Goal: Information Seeking & Learning: Learn about a topic

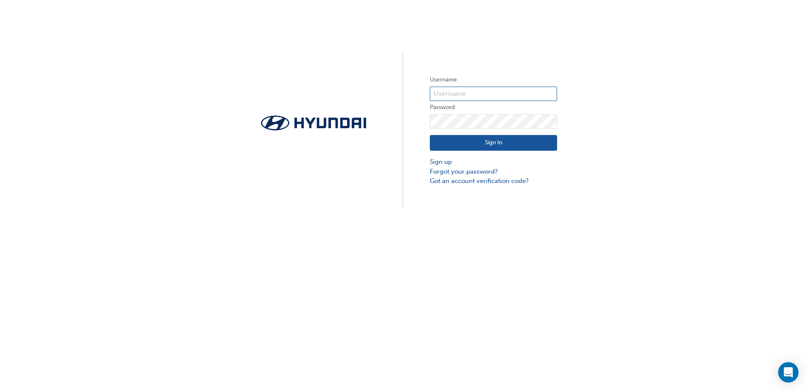
type input "34100"
click at [460, 93] on input "34100" at bounding box center [493, 94] width 127 height 14
drag, startPoint x: 399, startPoint y: 196, endPoint x: 444, endPoint y: 170, distance: 51.9
click at [400, 196] on div "Username 34100 Password Sign In Sign up Forgot your password? Got an account ve…" at bounding box center [403, 104] width 807 height 208
click at [470, 143] on button "Sign In" at bounding box center [493, 143] width 127 height 16
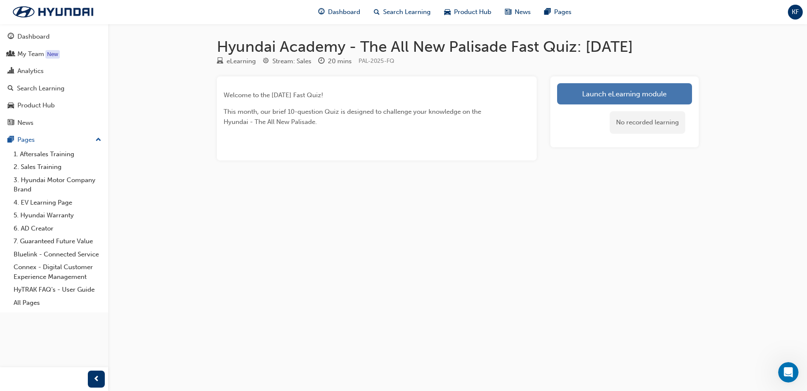
click at [634, 95] on link "Launch eLearning module" at bounding box center [624, 93] width 135 height 21
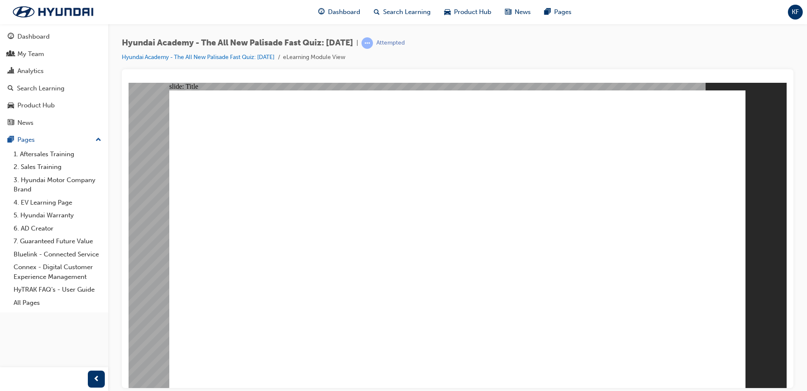
drag, startPoint x: 544, startPoint y: 373, endPoint x: 520, endPoint y: 373, distance: 24.6
drag, startPoint x: 382, startPoint y: 106, endPoint x: 389, endPoint y: 104, distance: 7.0
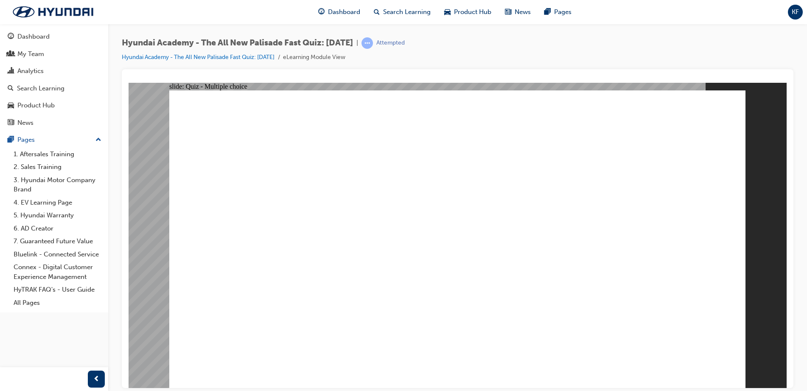
radio input "true"
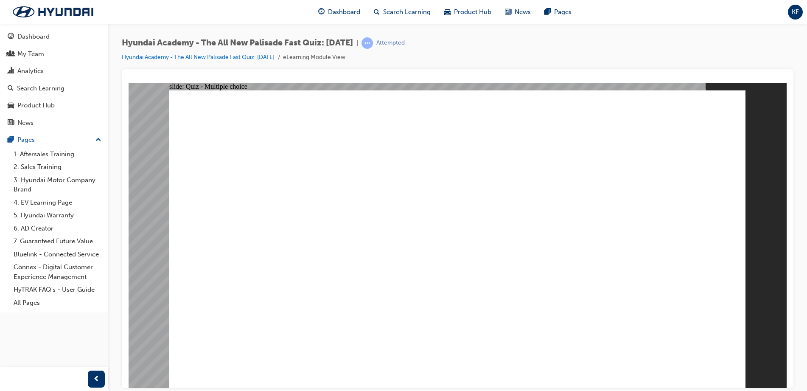
radio input "true"
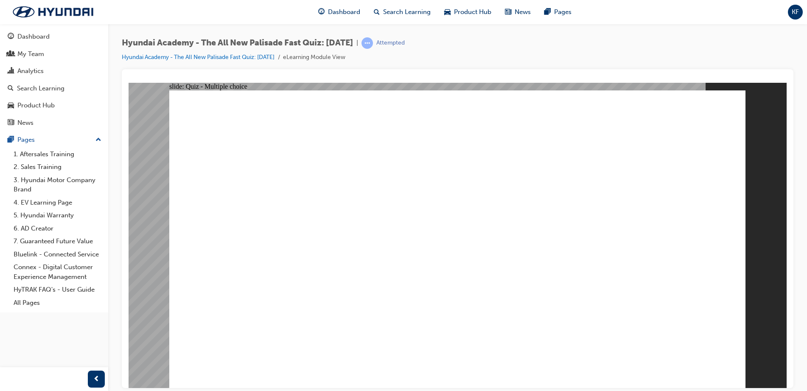
radio input "true"
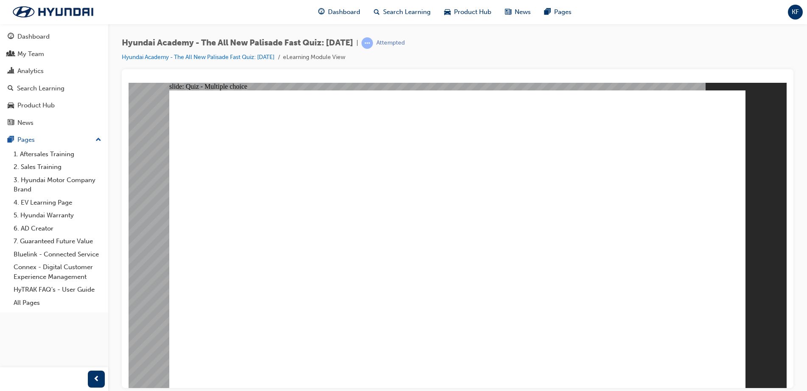
click at [38, 32] on div "Dashboard" at bounding box center [33, 37] width 32 height 10
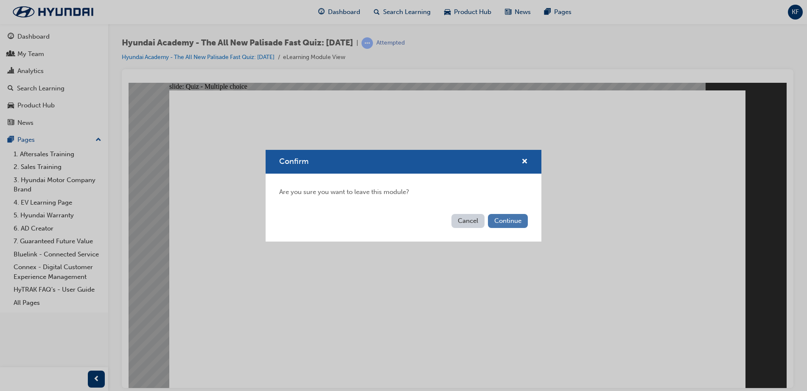
click at [516, 225] on button "Continue" at bounding box center [508, 221] width 40 height 14
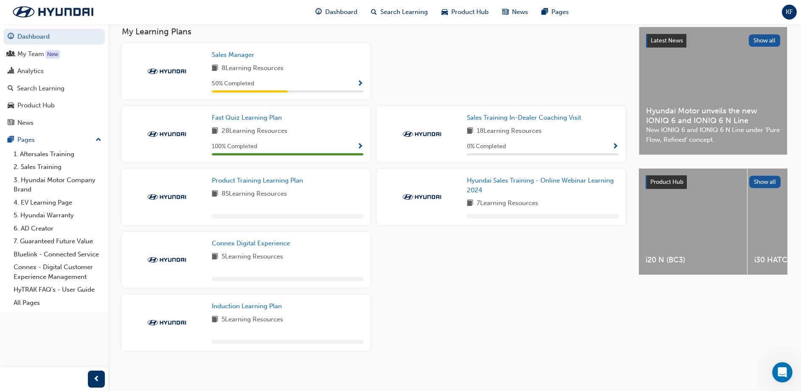
scroll to position [160, 0]
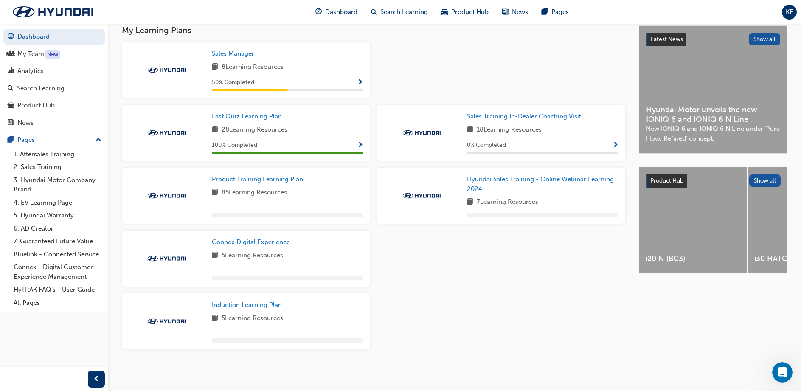
click at [243, 70] on span "8 Learning Resources" at bounding box center [253, 67] width 62 height 11
click at [242, 53] on span "Sales Manager" at bounding box center [233, 54] width 42 height 8
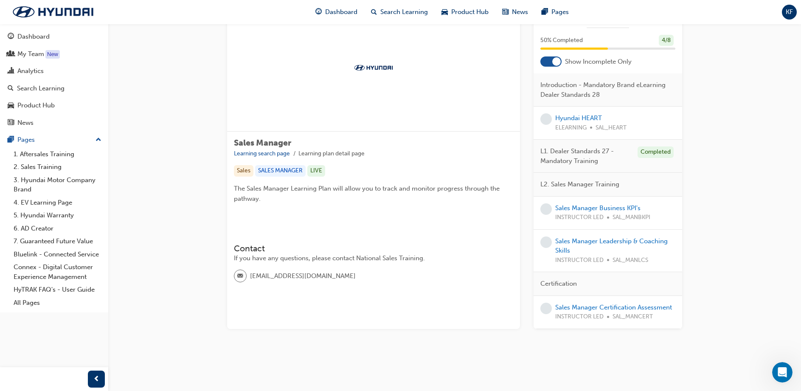
scroll to position [156, 0]
click at [47, 171] on link "2. Sales Training" at bounding box center [57, 166] width 95 height 13
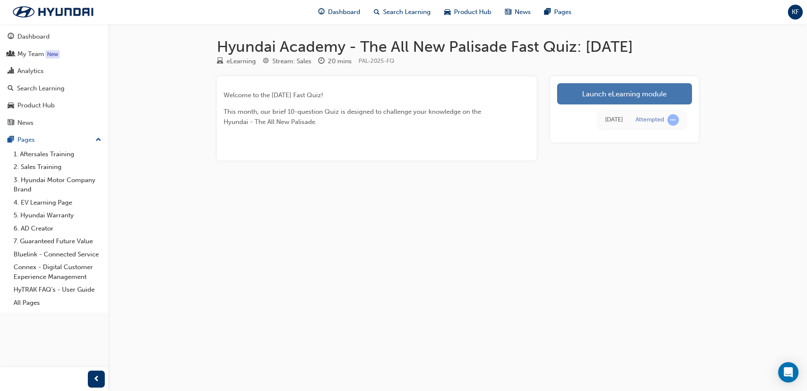
click at [618, 92] on link "Launch eLearning module" at bounding box center [624, 93] width 135 height 21
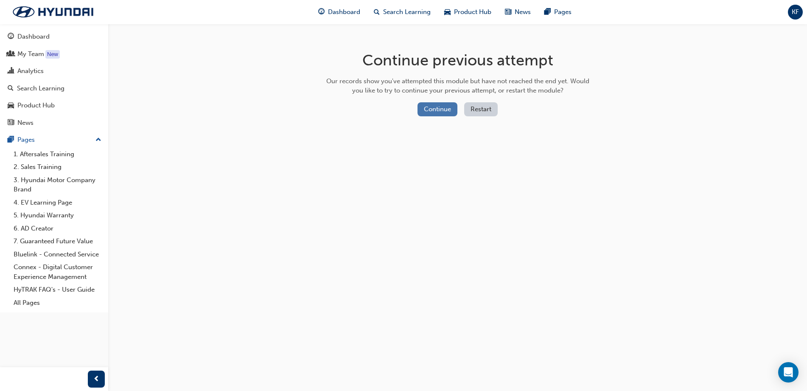
click at [433, 108] on button "Continue" at bounding box center [438, 109] width 40 height 14
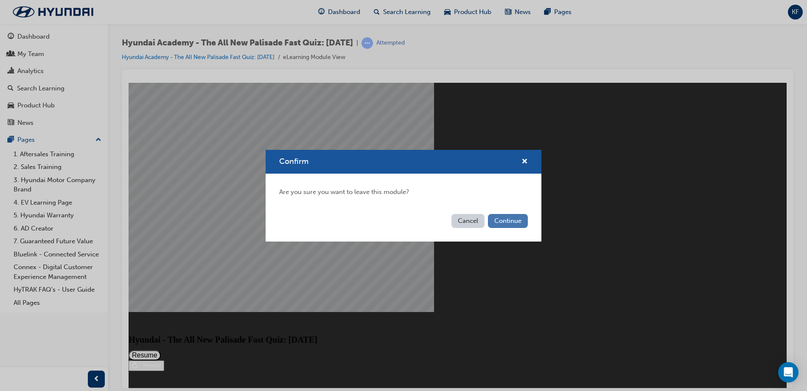
click at [502, 225] on button "Continue" at bounding box center [508, 221] width 40 height 14
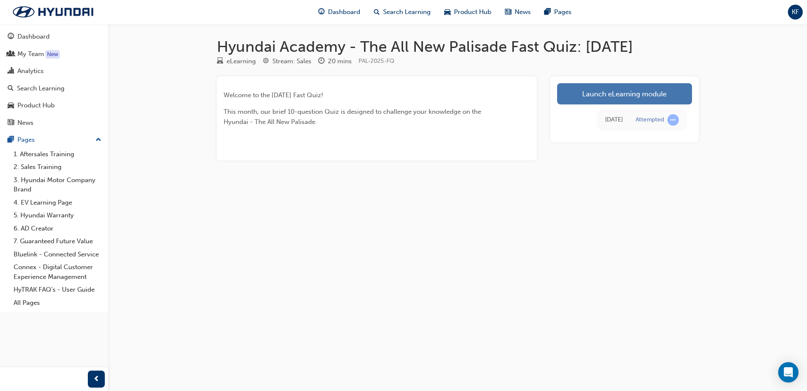
click at [631, 96] on link "Launch eLearning module" at bounding box center [624, 93] width 135 height 21
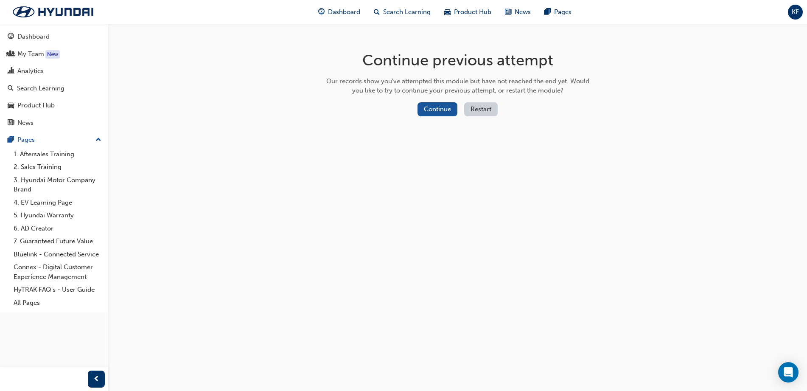
click at [479, 109] on button "Restart" at bounding box center [481, 109] width 34 height 14
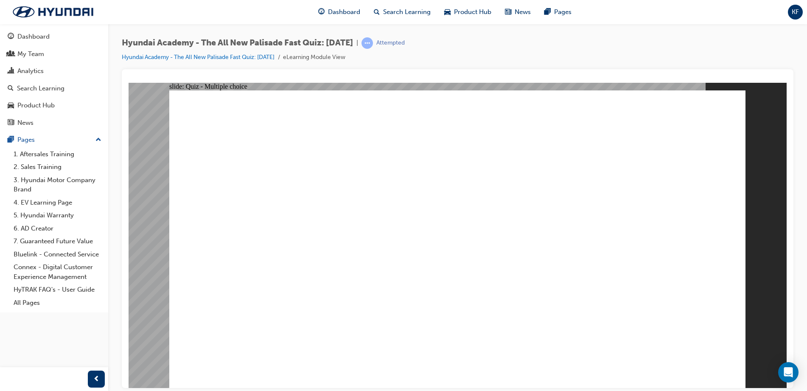
radio input "true"
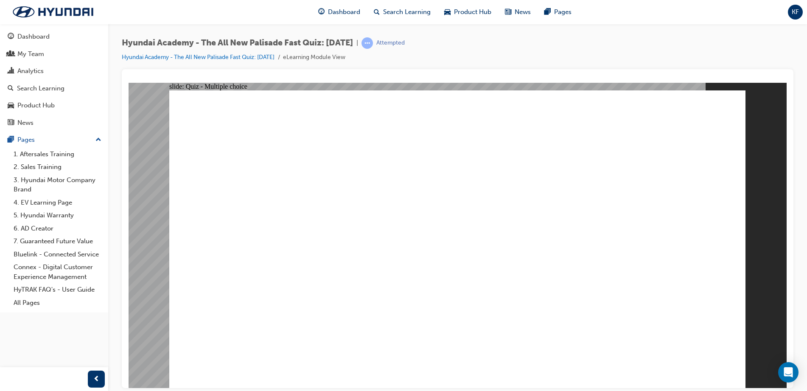
radio input "true"
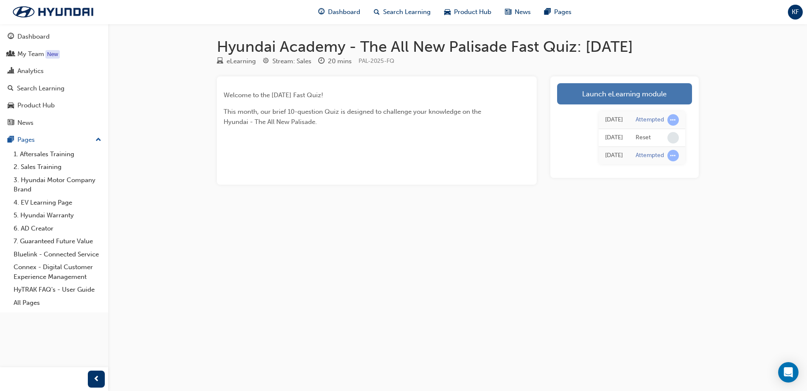
click at [608, 98] on link "Launch eLearning module" at bounding box center [624, 93] width 135 height 21
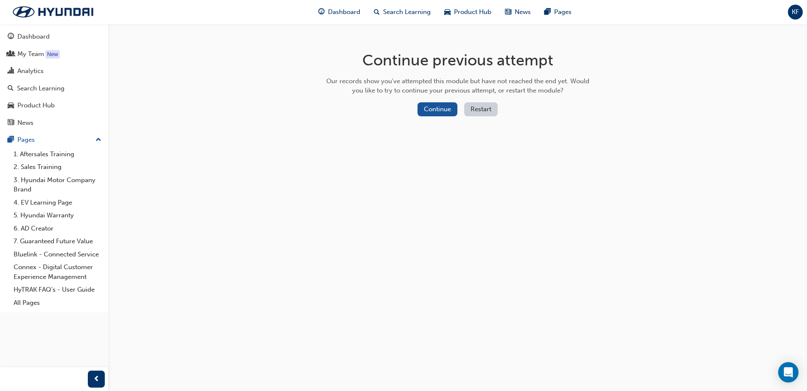
click at [484, 110] on button "Restart" at bounding box center [481, 109] width 34 height 14
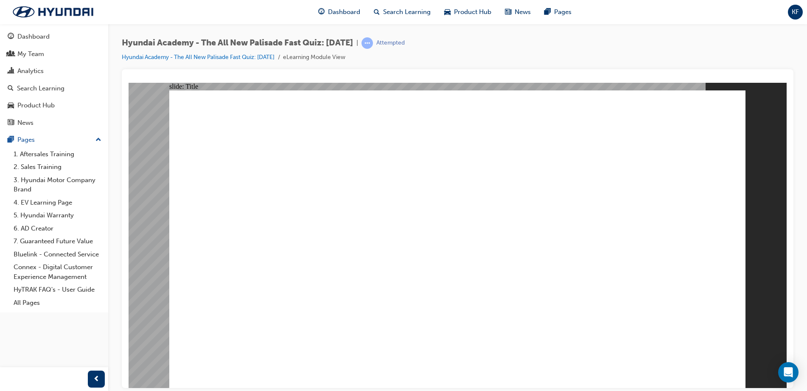
click at [122, 294] on div at bounding box center [458, 228] width 672 height 319
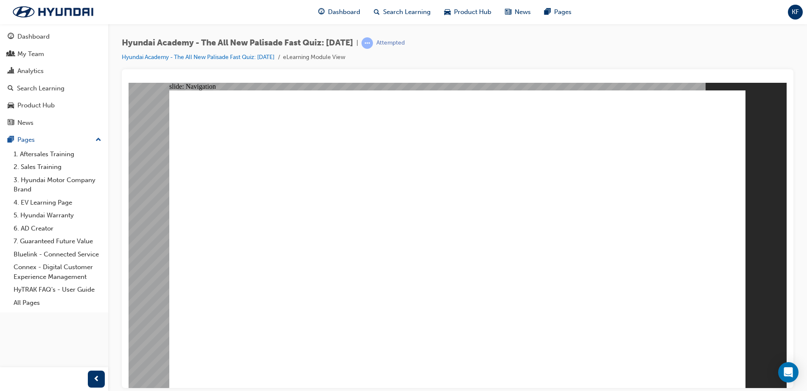
radio input "true"
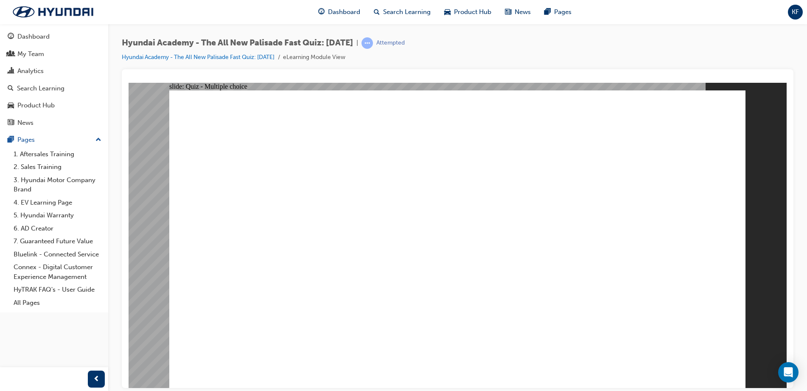
radio input "true"
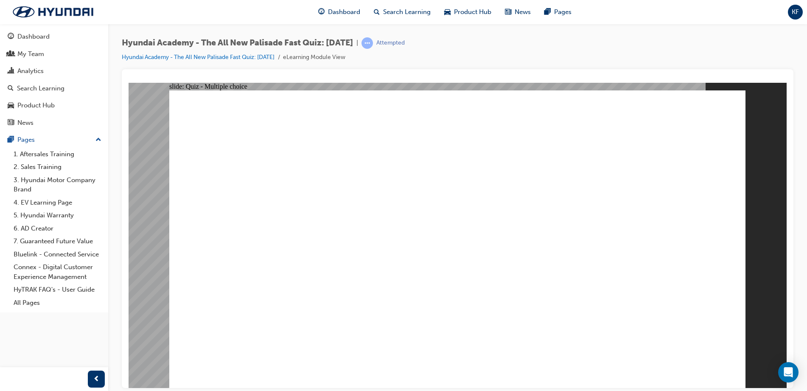
radio input "true"
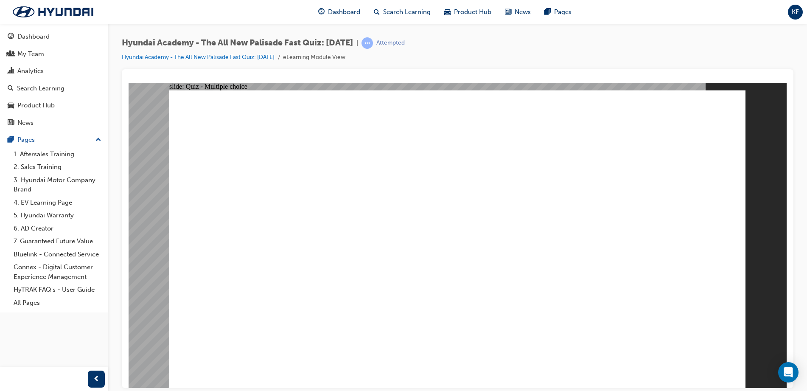
radio input "true"
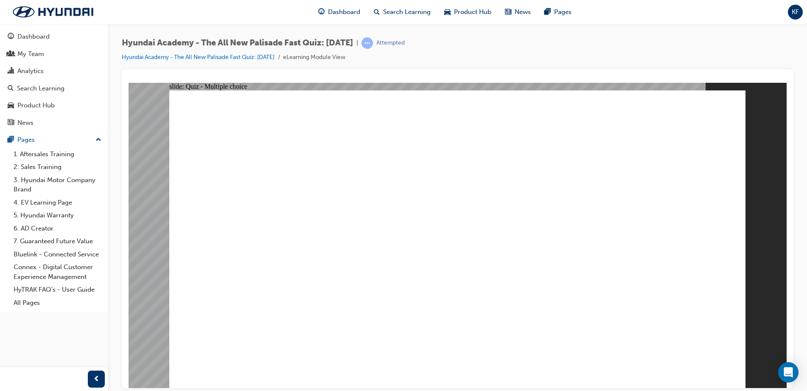
checkbox input "true"
drag, startPoint x: 381, startPoint y: 312, endPoint x: 378, endPoint y: 318, distance: 5.9
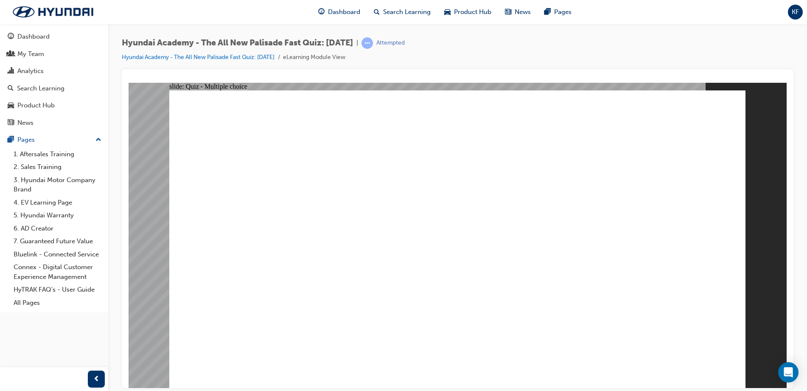
checkbox input "true"
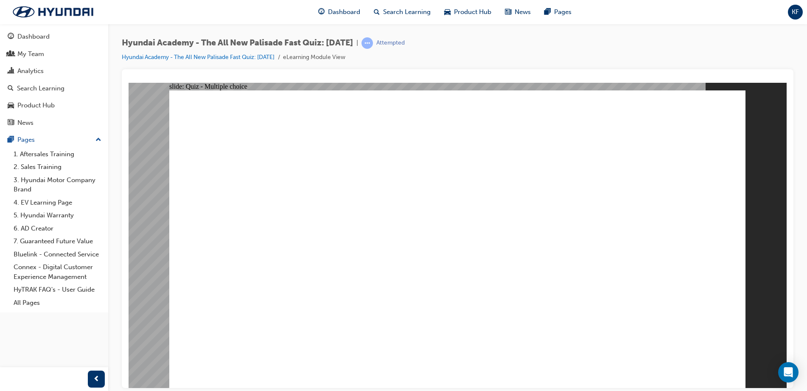
drag, startPoint x: 437, startPoint y: 287, endPoint x: 482, endPoint y: 290, distance: 45.5
drag, startPoint x: 303, startPoint y: 346, endPoint x: 306, endPoint y: 353, distance: 7.8
radio input "true"
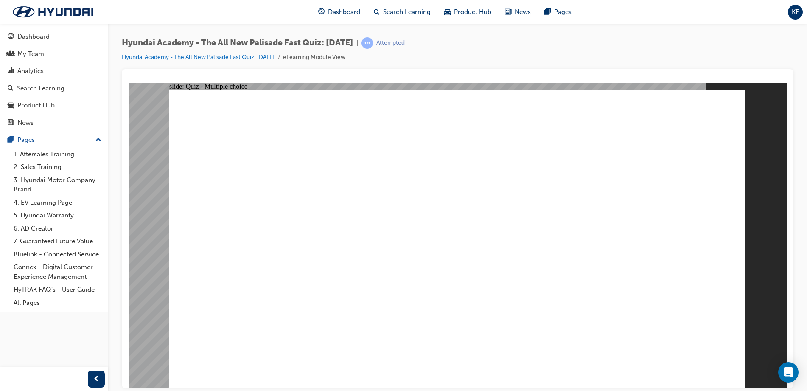
radio input "true"
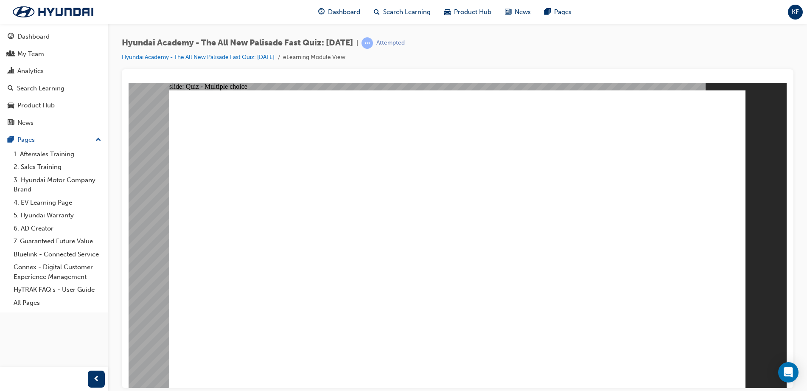
drag, startPoint x: 341, startPoint y: 248, endPoint x: 339, endPoint y: 234, distance: 14.2
checkbox input "true"
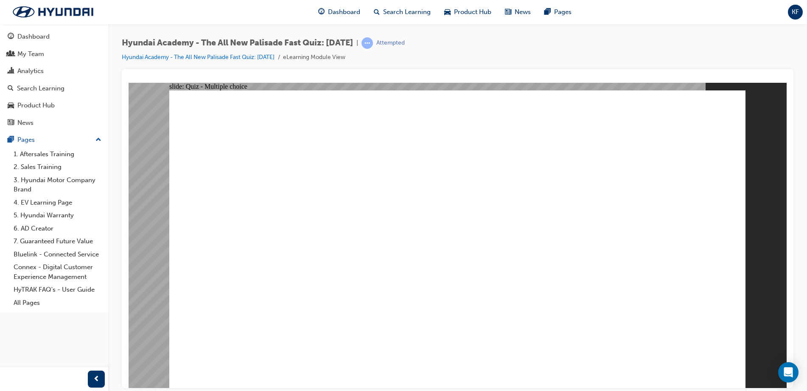
checkbox input "true"
drag, startPoint x: 336, startPoint y: 299, endPoint x: 336, endPoint y: 317, distance: 17.8
checkbox input "true"
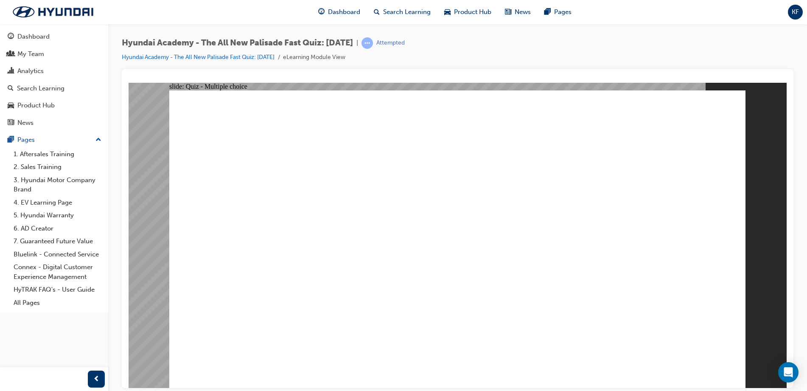
checkbox input "true"
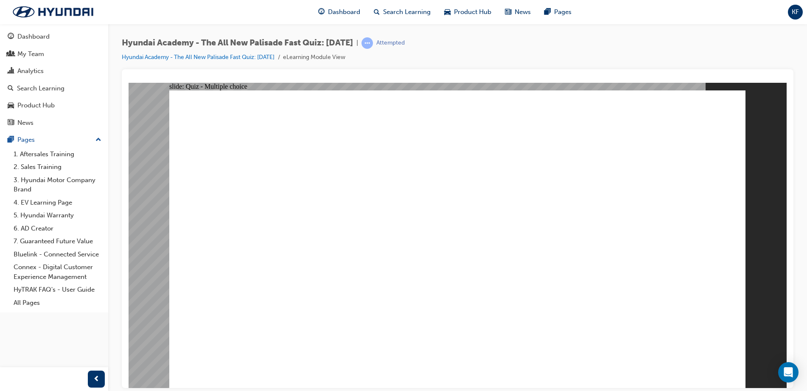
drag, startPoint x: 677, startPoint y: 364, endPoint x: 708, endPoint y: 360, distance: 31.2
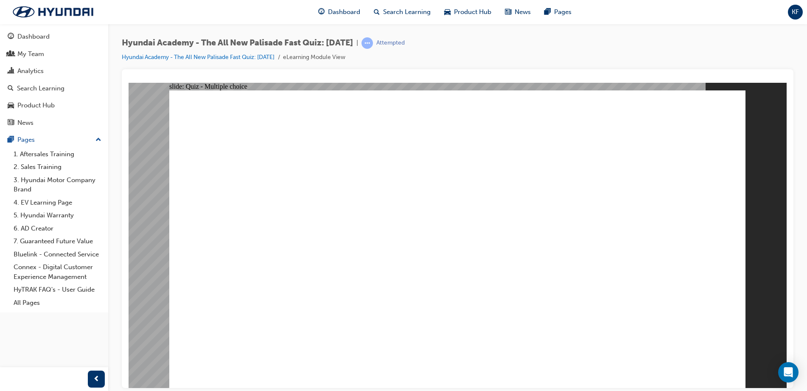
radio input "false"
radio input "true"
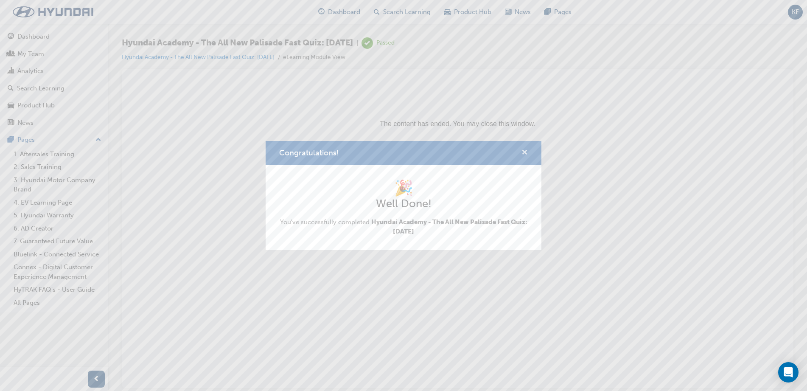
click at [526, 149] on span "cross-icon" at bounding box center [525, 153] width 6 height 8
